Goal: Information Seeking & Learning: Learn about a topic

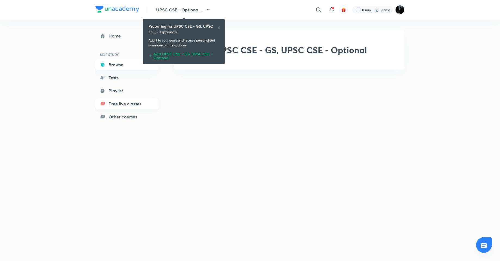
click at [116, 102] on link "Free live classes" at bounding box center [126, 103] width 63 height 11
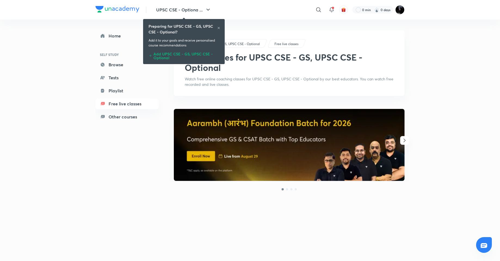
click at [403, 141] on icon "button" at bounding box center [404, 140] width 7 height 7
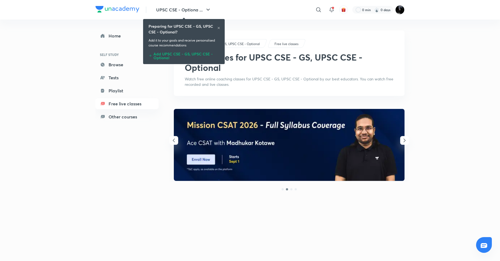
click at [403, 141] on icon "button" at bounding box center [404, 140] width 7 height 7
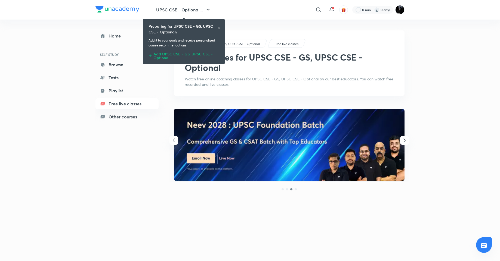
click at [403, 141] on icon "button" at bounding box center [404, 140] width 7 height 7
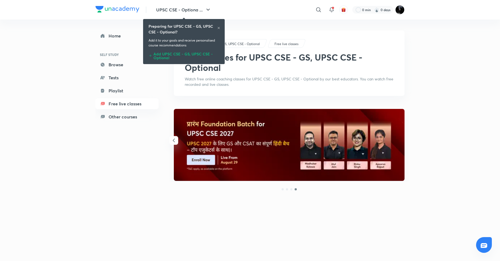
click at [209, 160] on img at bounding box center [289, 145] width 231 height 72
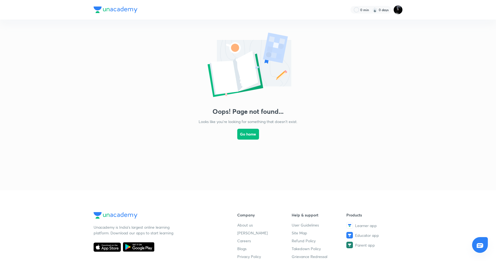
click at [103, 9] on img at bounding box center [116, 10] width 44 height 7
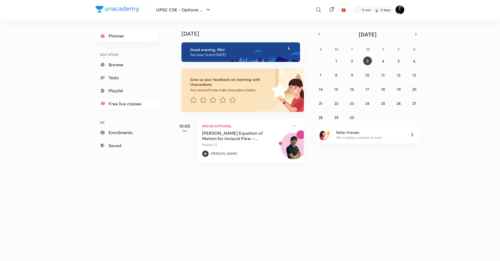
click at [113, 104] on link "Free live classes" at bounding box center [126, 103] width 63 height 11
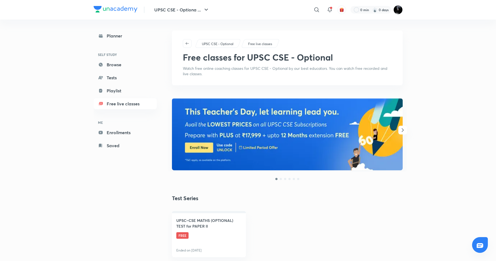
click at [400, 131] on icon "button" at bounding box center [402, 130] width 7 height 7
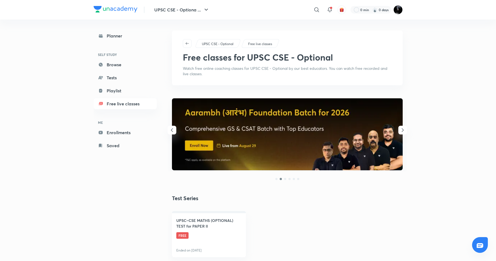
click at [400, 131] on icon "button" at bounding box center [402, 130] width 7 height 7
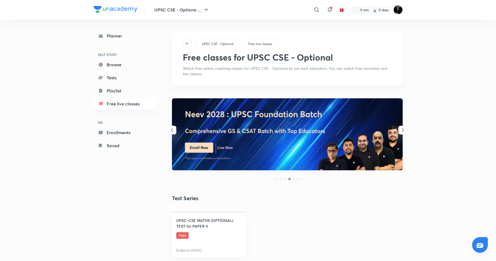
click at [400, 131] on icon "button" at bounding box center [402, 130] width 7 height 7
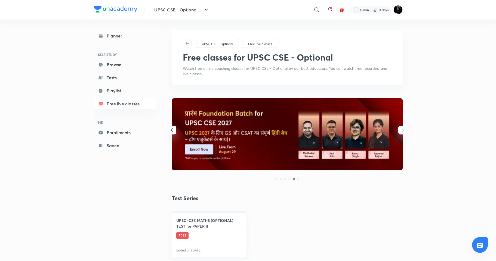
click at [400, 131] on icon "button" at bounding box center [402, 130] width 7 height 7
